Goal: Task Accomplishment & Management: Use online tool/utility

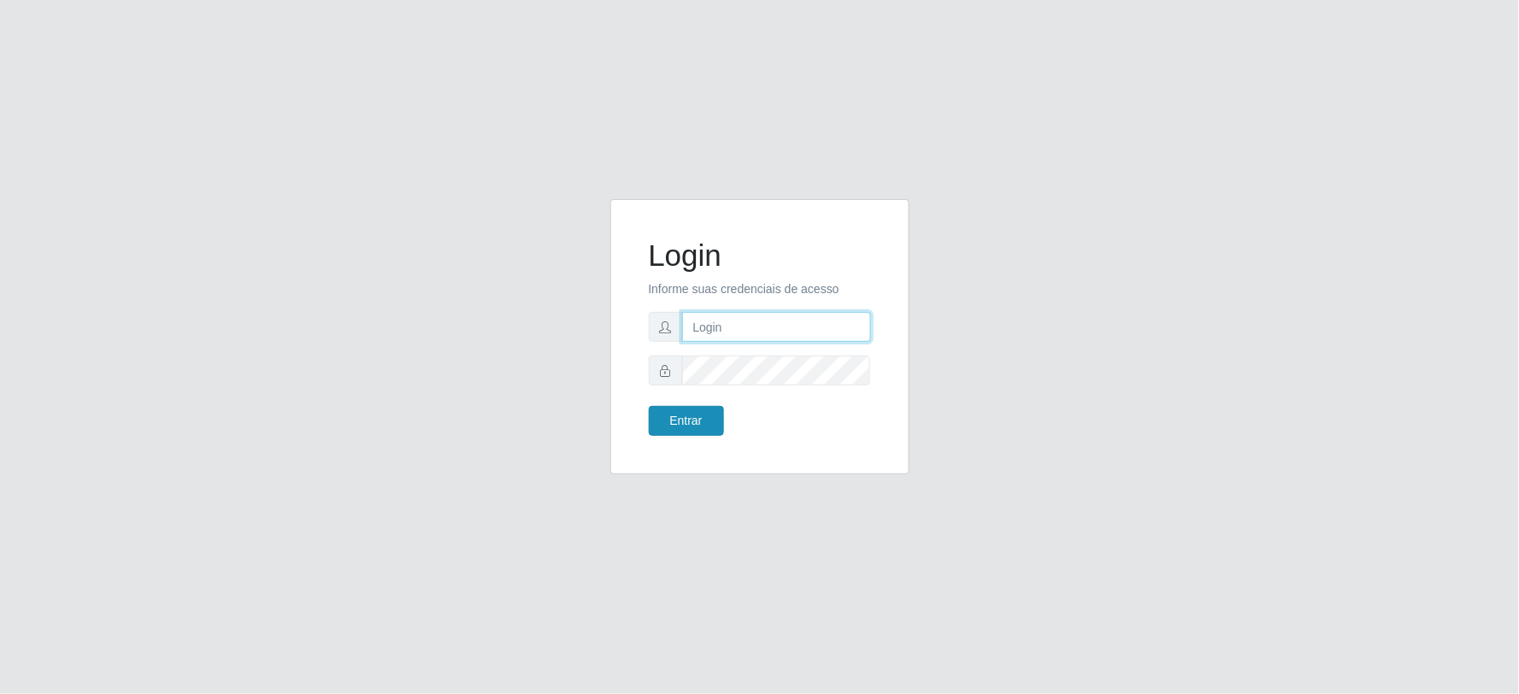
type input "[EMAIL_ADDRESS][DOMAIN_NAME]"
click at [699, 421] on button "Entrar" at bounding box center [686, 421] width 75 height 30
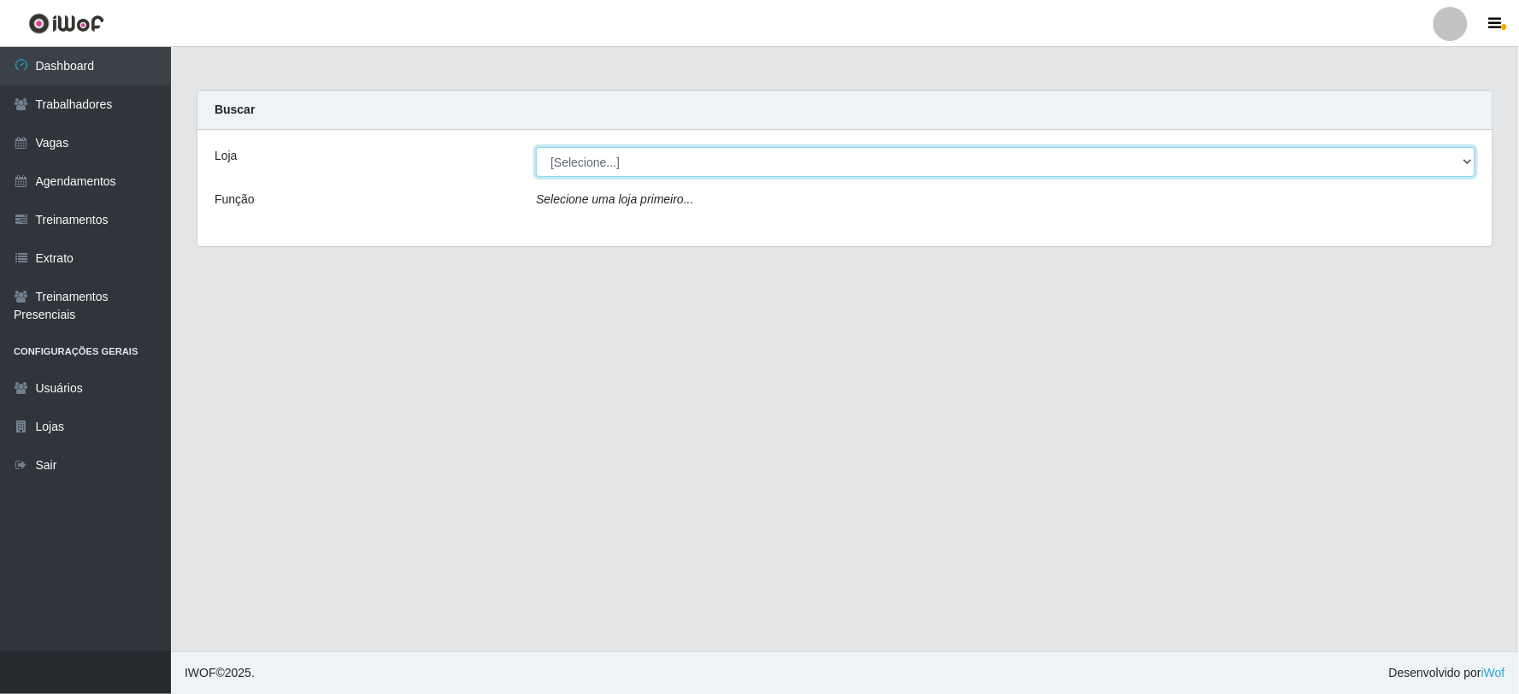
click at [699, 164] on select "[Selecione...] SuperFácil Atacado - Vale do Sol" at bounding box center [1006, 162] width 940 height 30
select select "502"
click at [536, 147] on select "[Selecione...] SuperFácil Atacado - Vale do Sol" at bounding box center [1006, 162] width 940 height 30
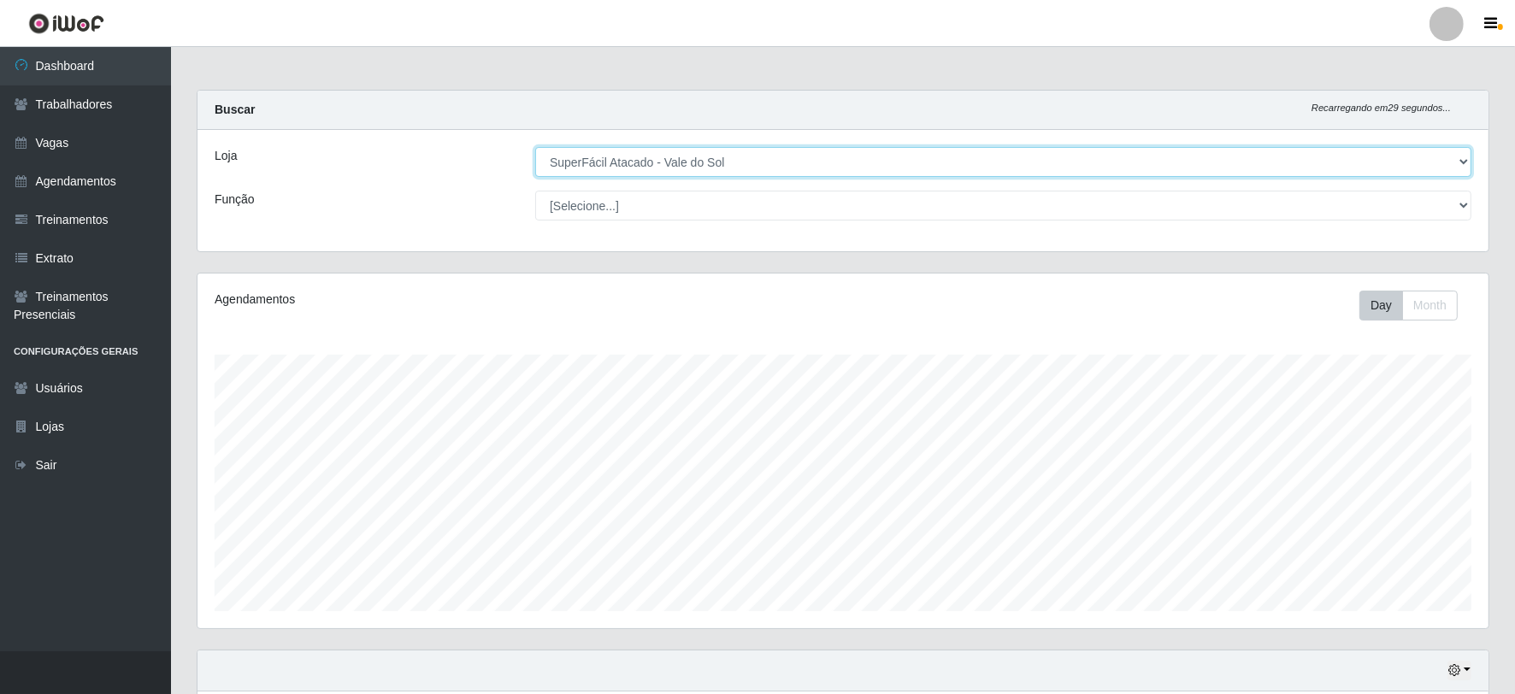
scroll to position [354, 1291]
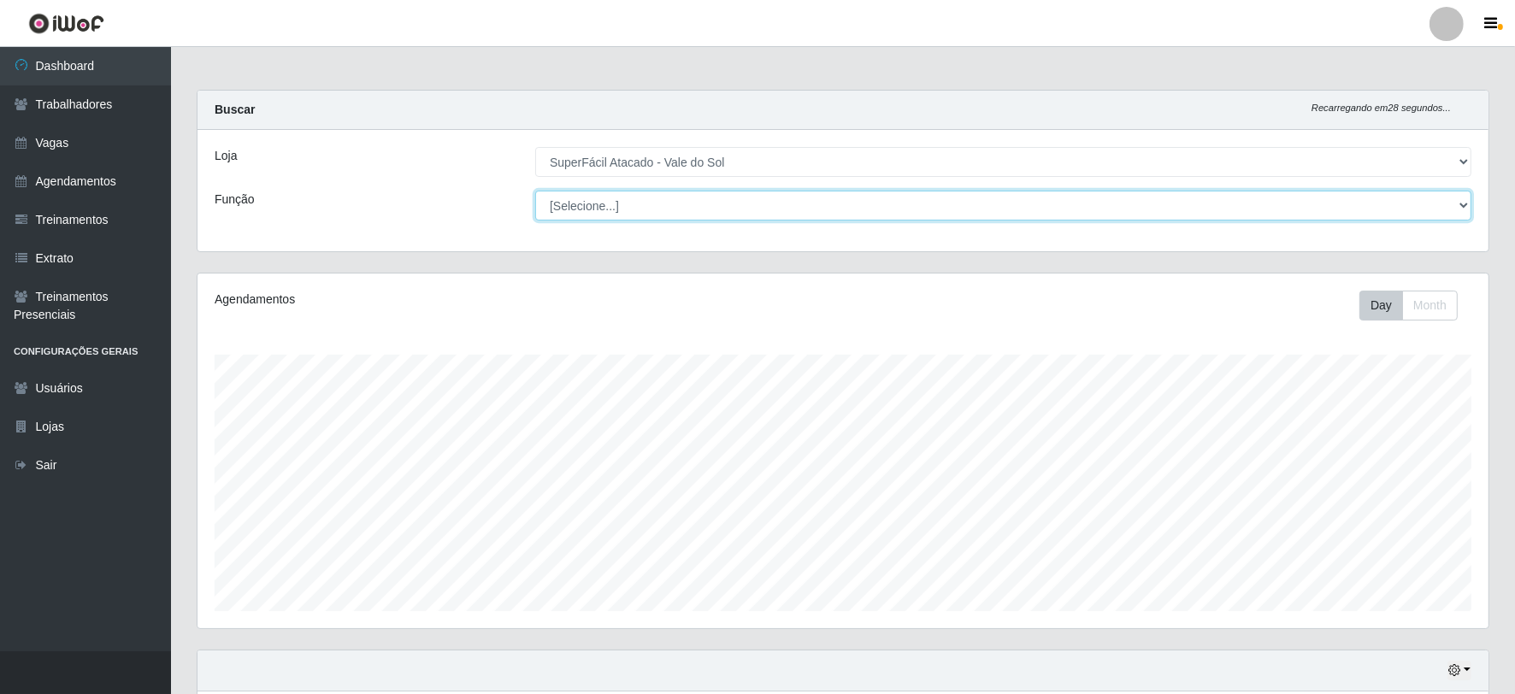
click at [658, 205] on select "[Selecione...] Embalador Embalador + Embalador ++ Operador de Caixa Operador de…" at bounding box center [1003, 206] width 936 height 30
select select "72"
click at [535, 191] on select "[Selecione...] Embalador Embalador + Embalador ++ Operador de Caixa Operador de…" at bounding box center [1003, 206] width 936 height 30
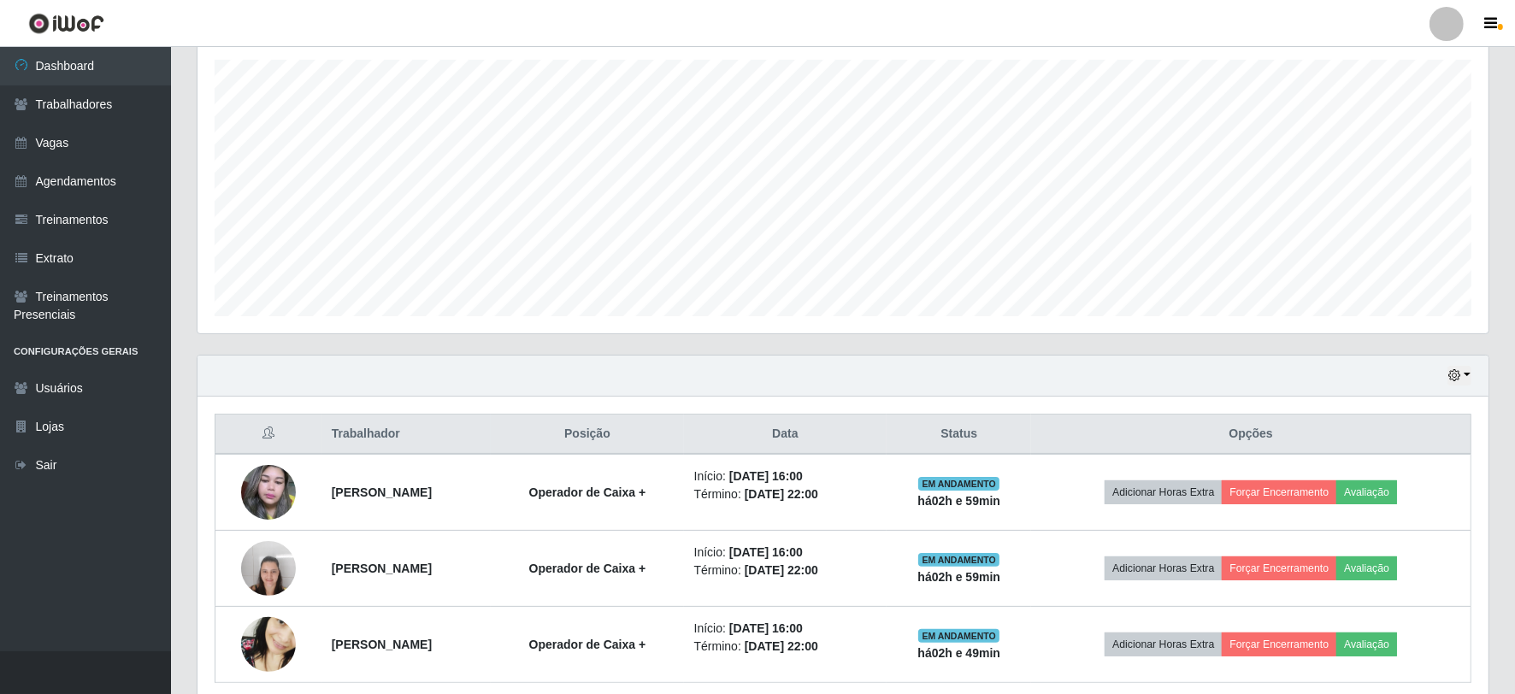
scroll to position [365, 0]
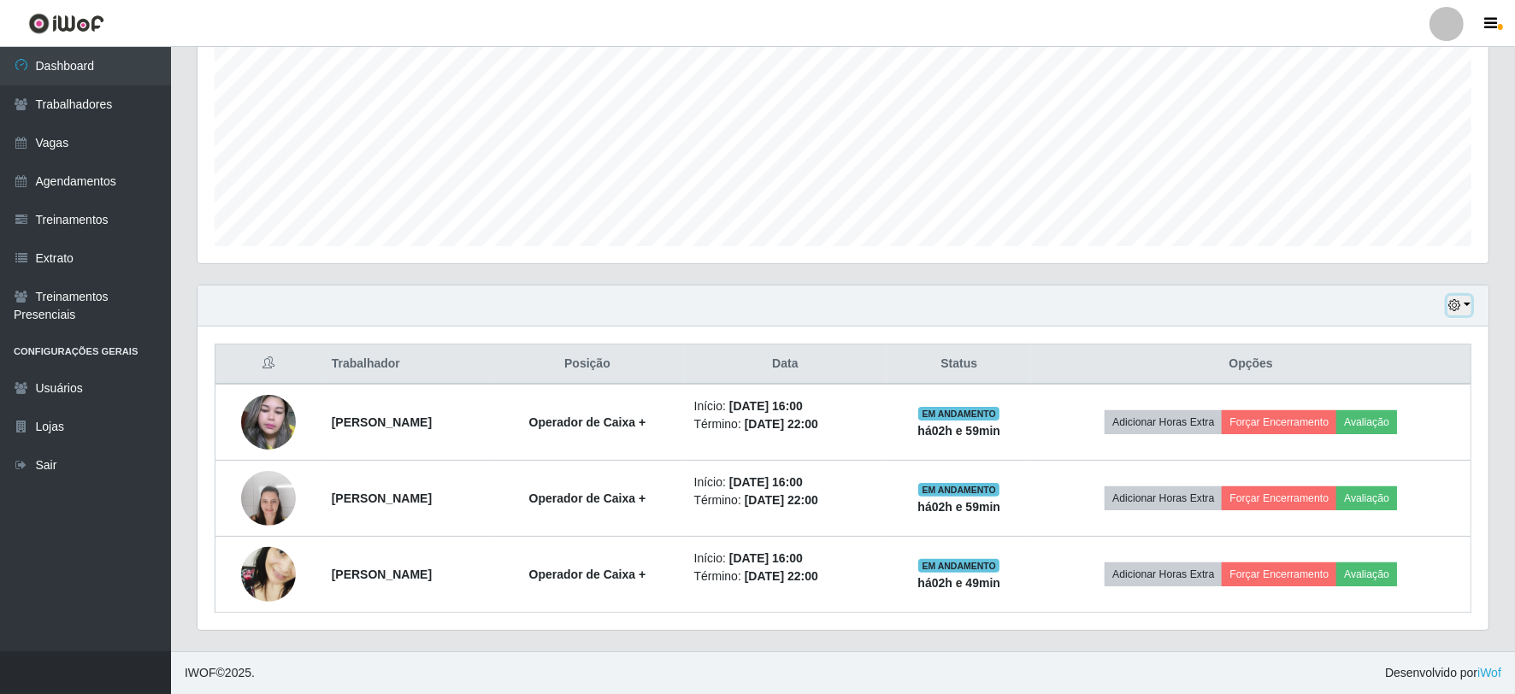
click at [1460, 308] on icon "button" at bounding box center [1455, 305] width 12 height 12
click at [1421, 375] on button "1 dia" at bounding box center [1402, 372] width 135 height 36
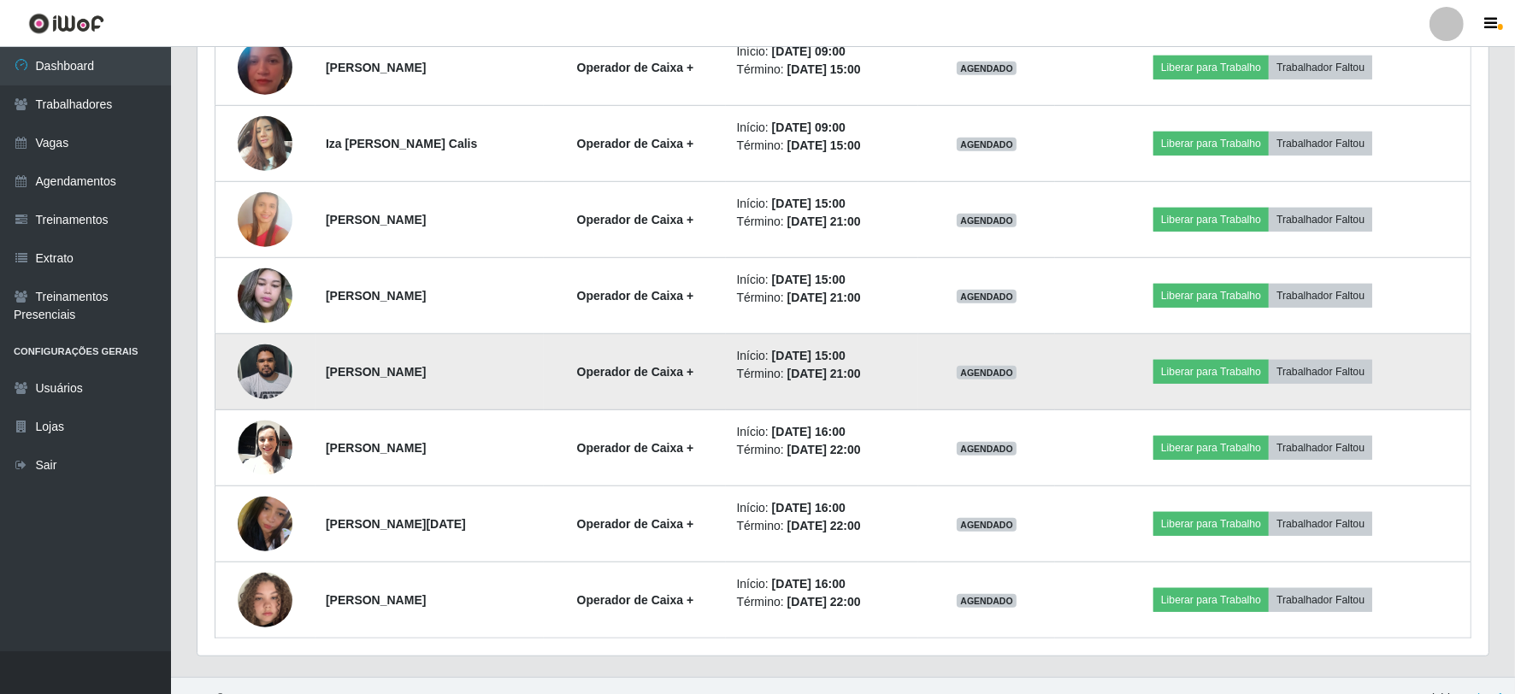
scroll to position [1279, 0]
